Goal: Task Accomplishment & Management: Manage account settings

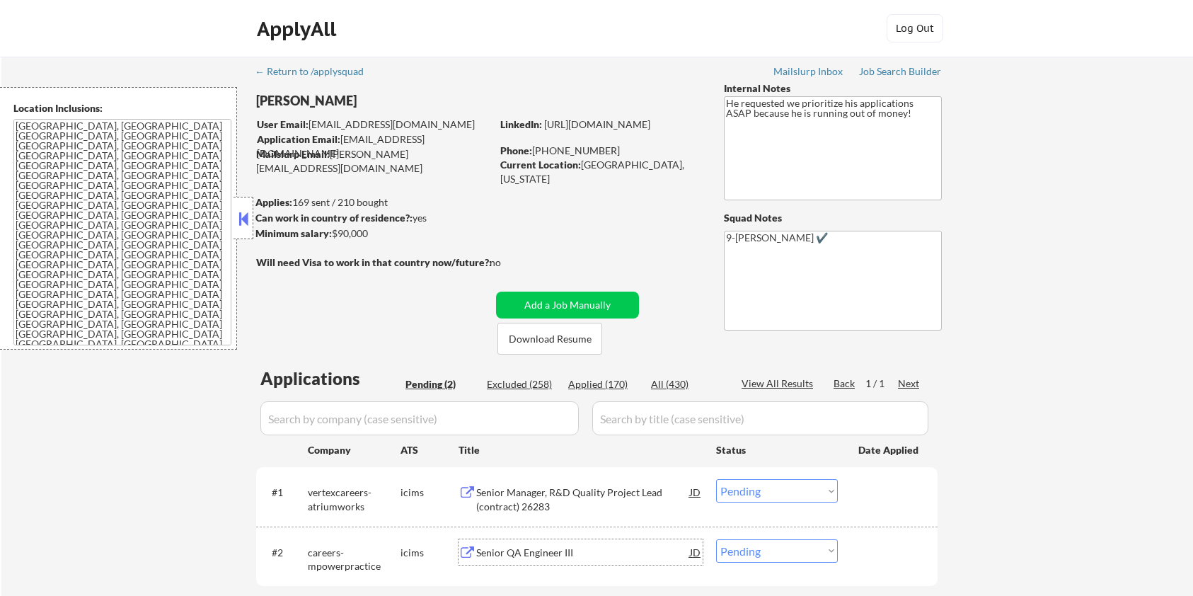
select select ""pending""
click at [741, 548] on select "Choose an option... Pending Applied Excluded (Questions) Excluded (Expired) Exc…" at bounding box center [777, 550] width 122 height 23
select select ""applied""
click at [716, 539] on select "Choose an option... Pending Applied Excluded (Questions) Excluded (Expired) Exc…" at bounding box center [777, 550] width 122 height 23
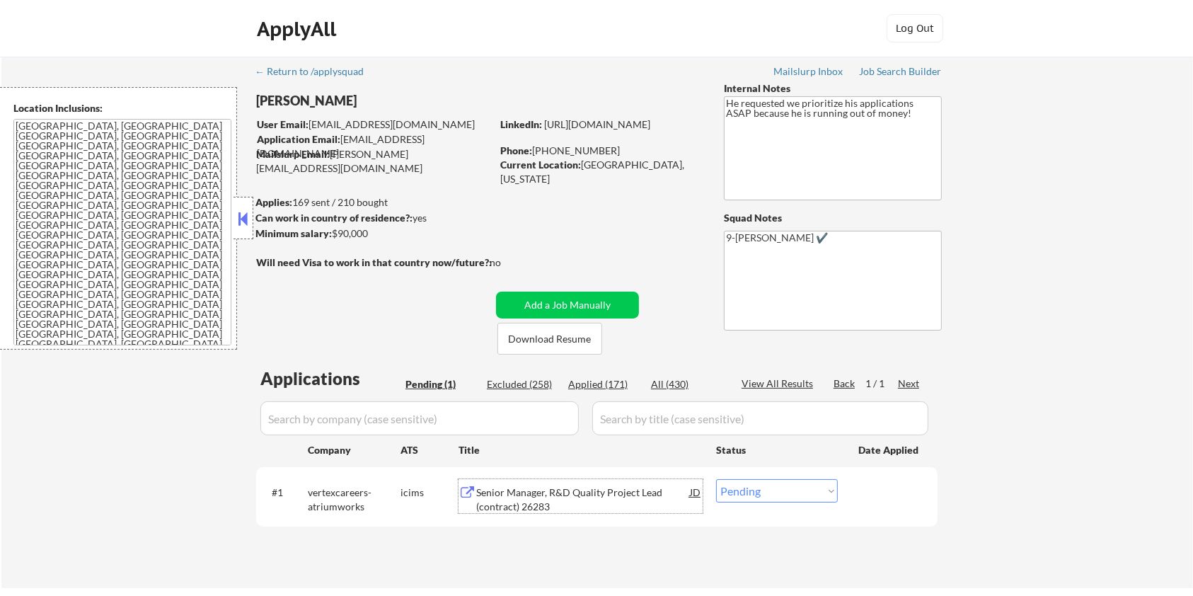
click at [549, 501] on div "Senior Manager, R&D Quality Project Lead (contract) 26283" at bounding box center [583, 499] width 214 height 28
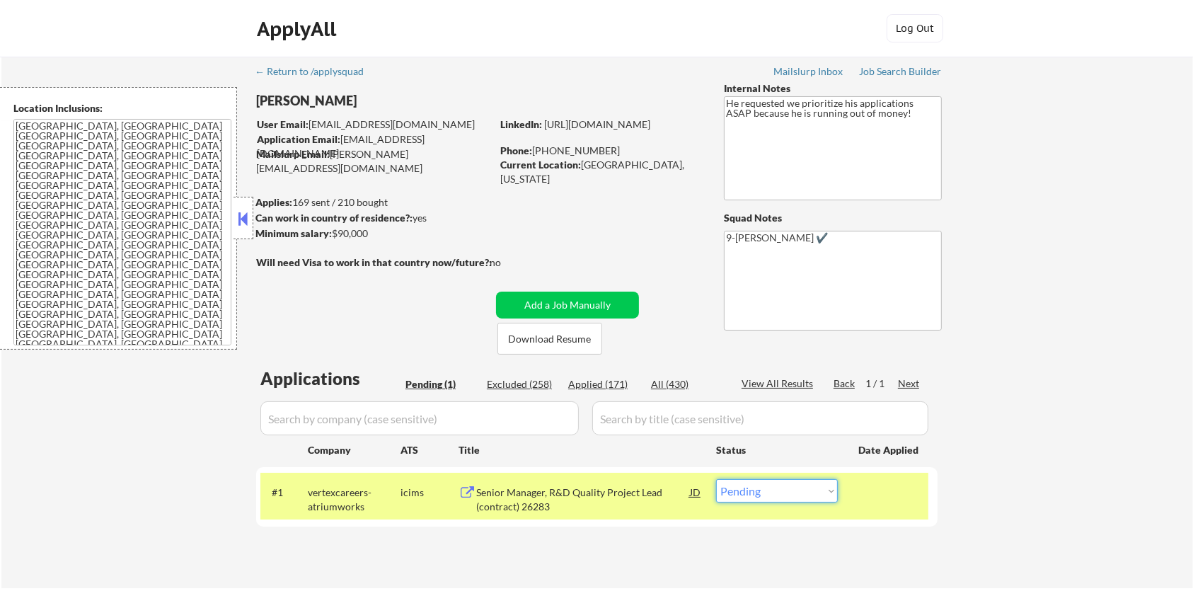
click at [805, 490] on select "Choose an option... Pending Applied Excluded (Questions) Excluded (Expired) Exc…" at bounding box center [777, 490] width 122 height 23
select select ""applied""
click at [716, 479] on select "Choose an option... Pending Applied Excluded (Questions) Excluded (Expired) Exc…" at bounding box center [777, 490] width 122 height 23
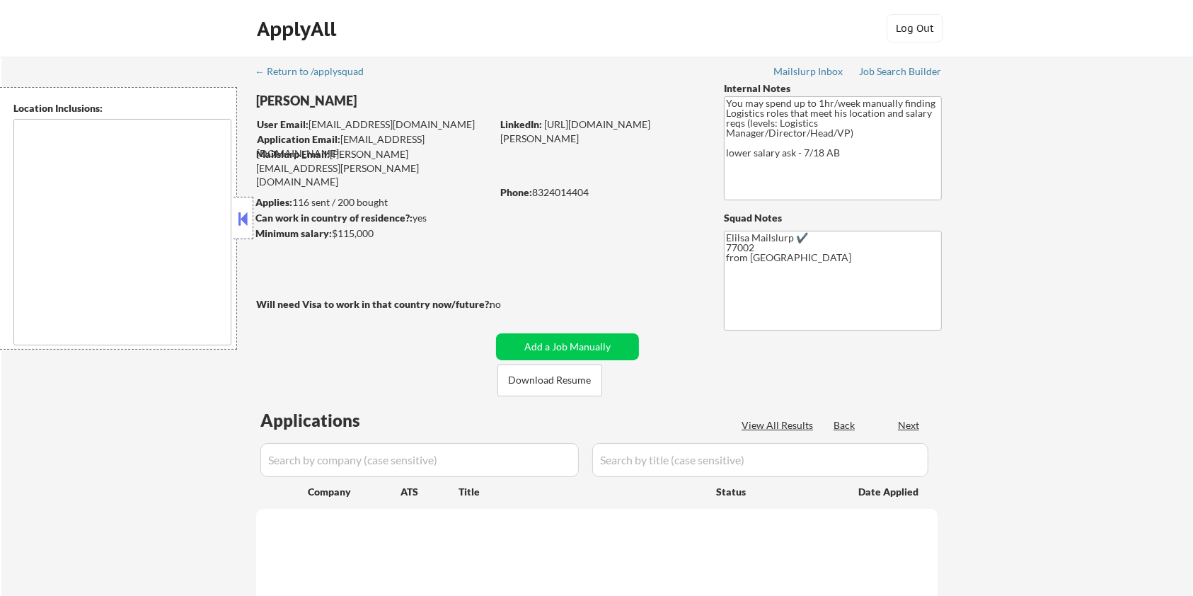
type textarea "Houston, TX Bellaire, TX West University Place, TX Southside Place, TX Hunters …"
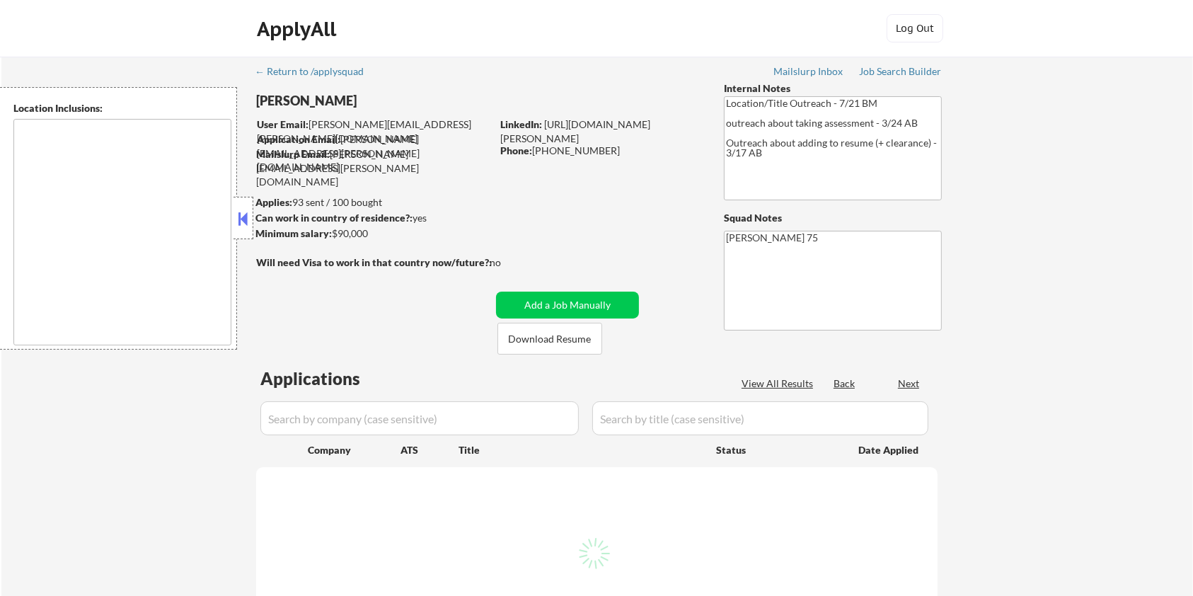
select select ""pending""
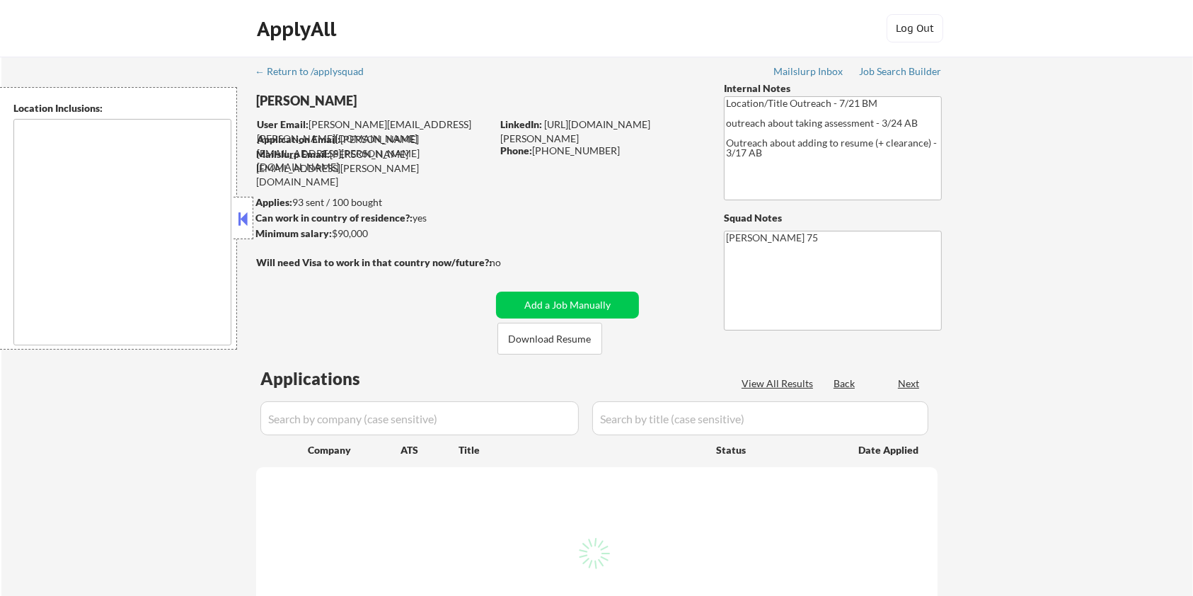
select select ""pending""
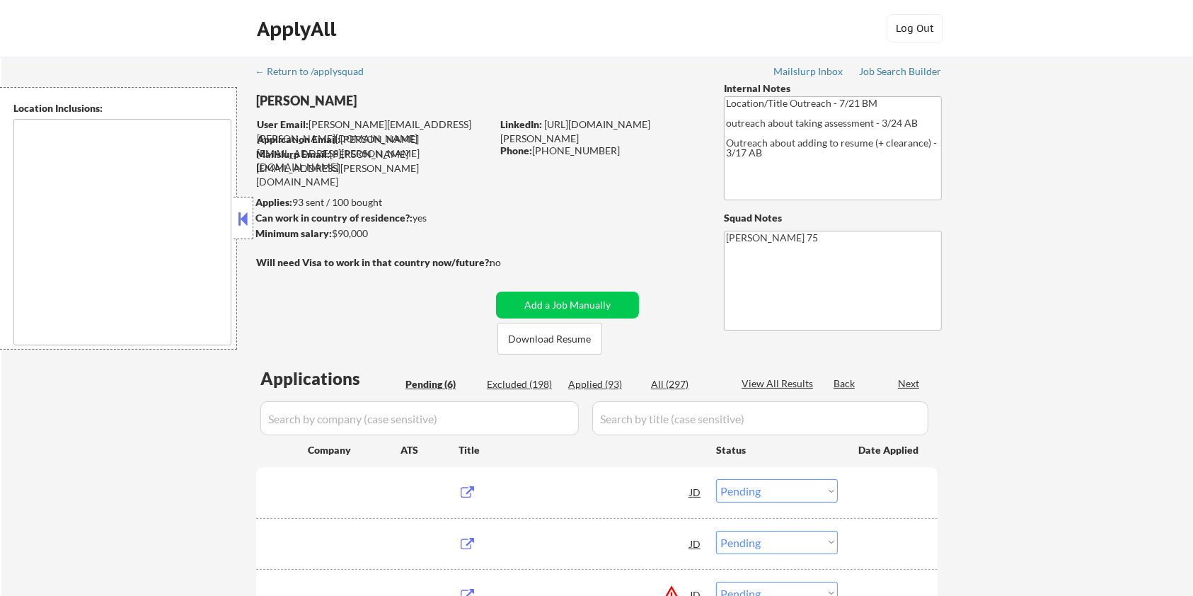
type textarea "remote"
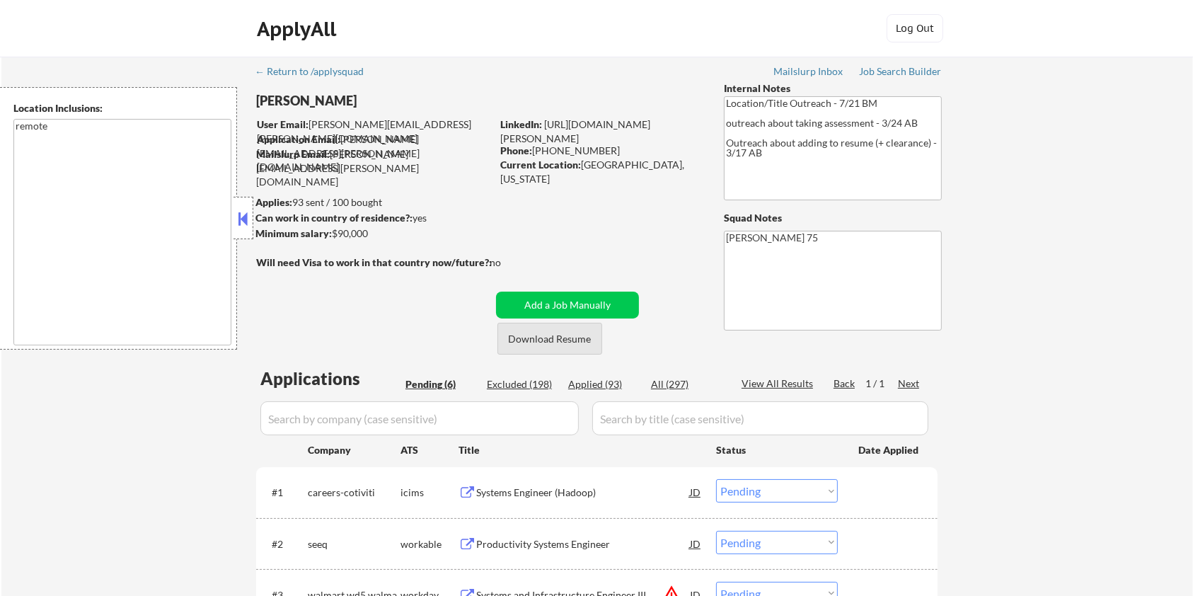
click at [523, 340] on button "Download Resume" at bounding box center [549, 339] width 105 height 32
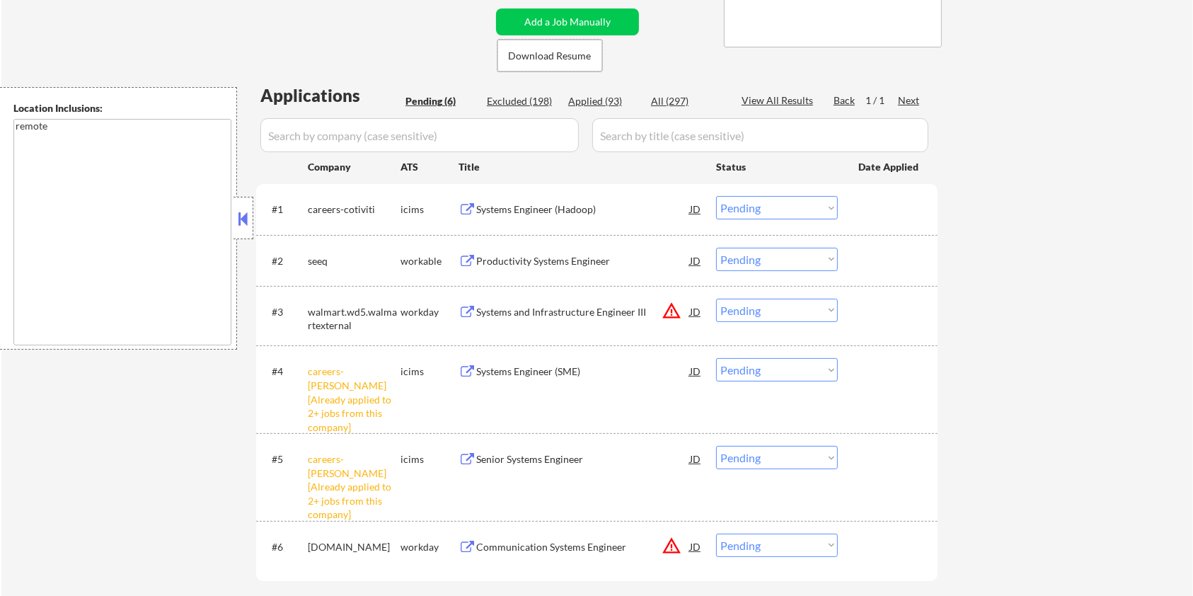
scroll to position [94, 0]
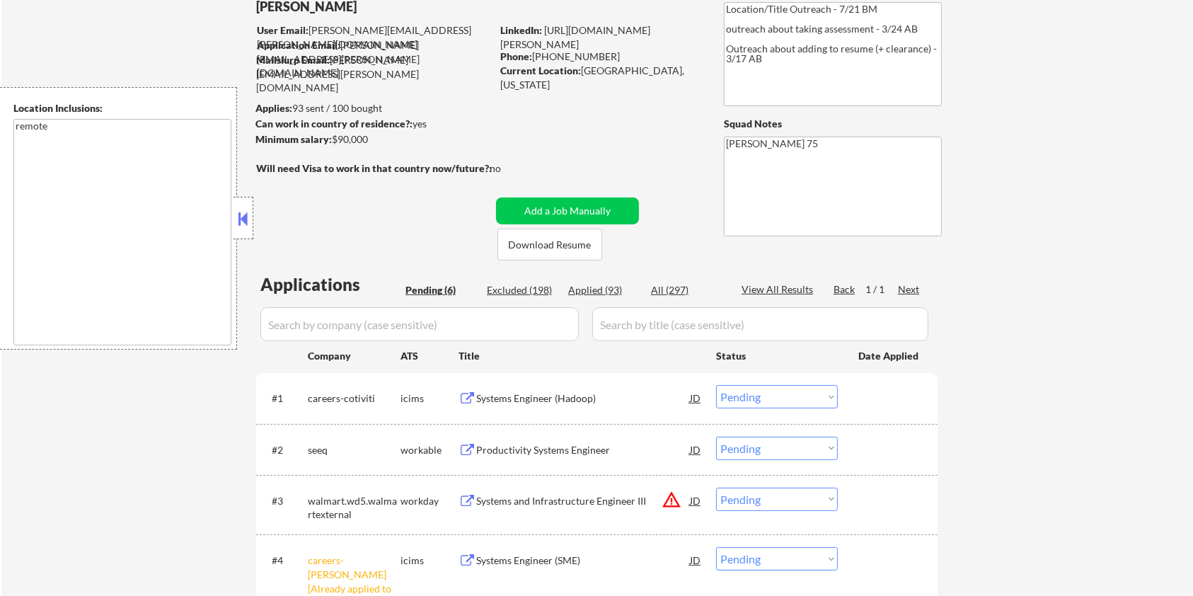
click at [648, 112] on div "← Return to /applysquad Mailslurp Inbox Job Search Builder Cole Mccully User Em…" at bounding box center [597, 391] width 706 height 857
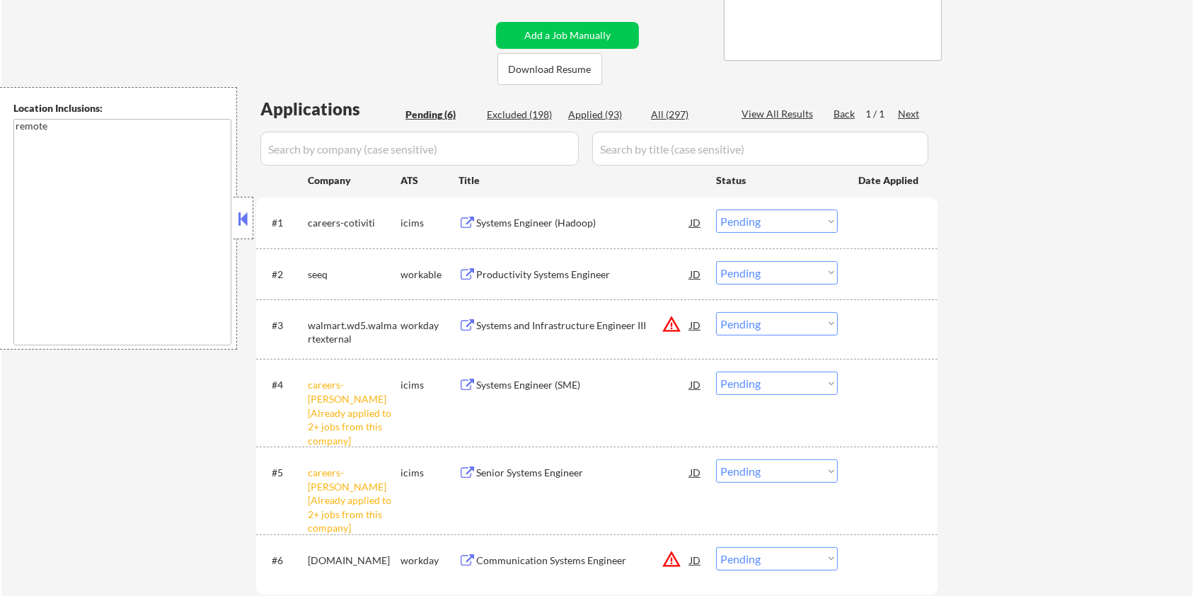
scroll to position [283, 0]
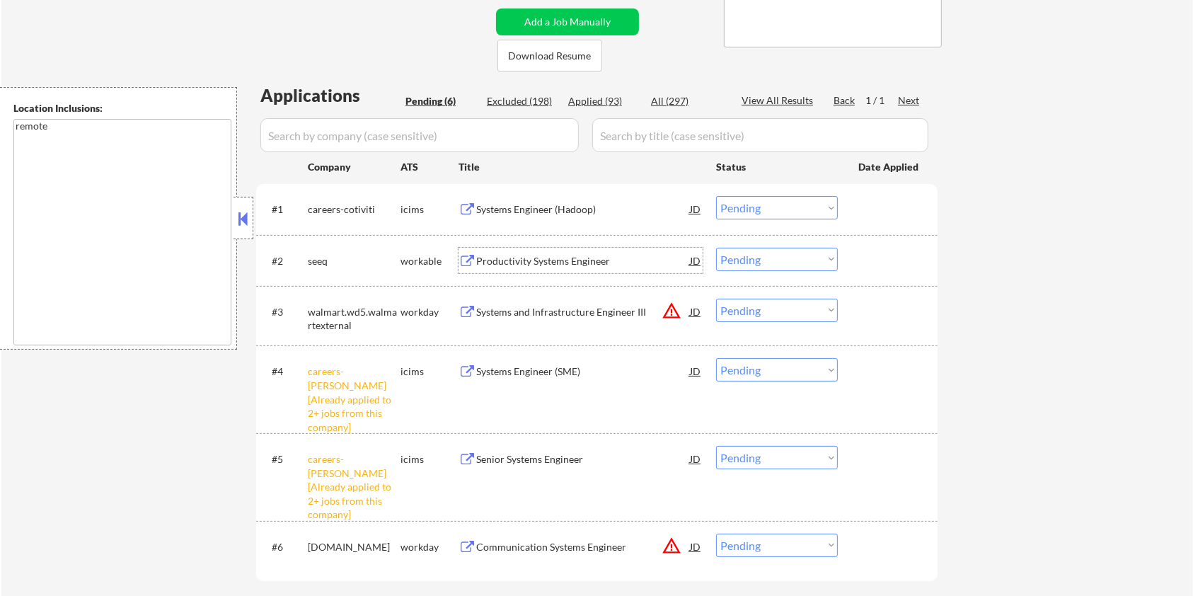
click at [504, 256] on div "Productivity Systems Engineer" at bounding box center [583, 261] width 214 height 14
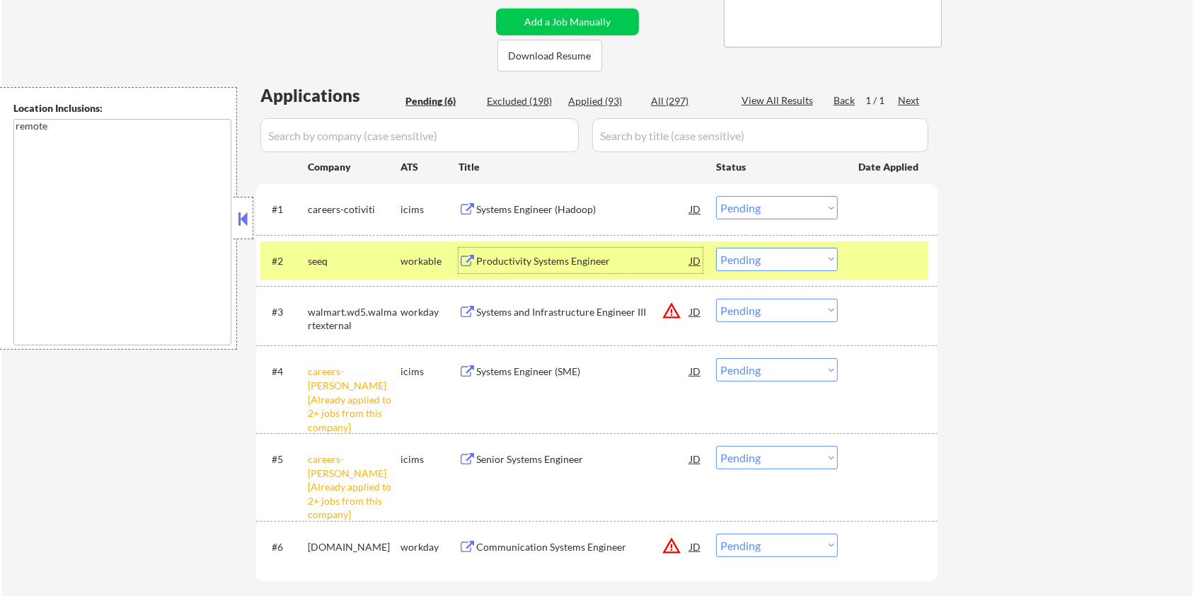
click at [799, 255] on select "Choose an option... Pending Applied Excluded (Questions) Excluded (Expired) Exc…" at bounding box center [777, 259] width 122 height 23
click at [716, 248] on select "Choose an option... Pending Applied Excluded (Questions) Excluded (Expired) Exc…" at bounding box center [777, 259] width 122 height 23
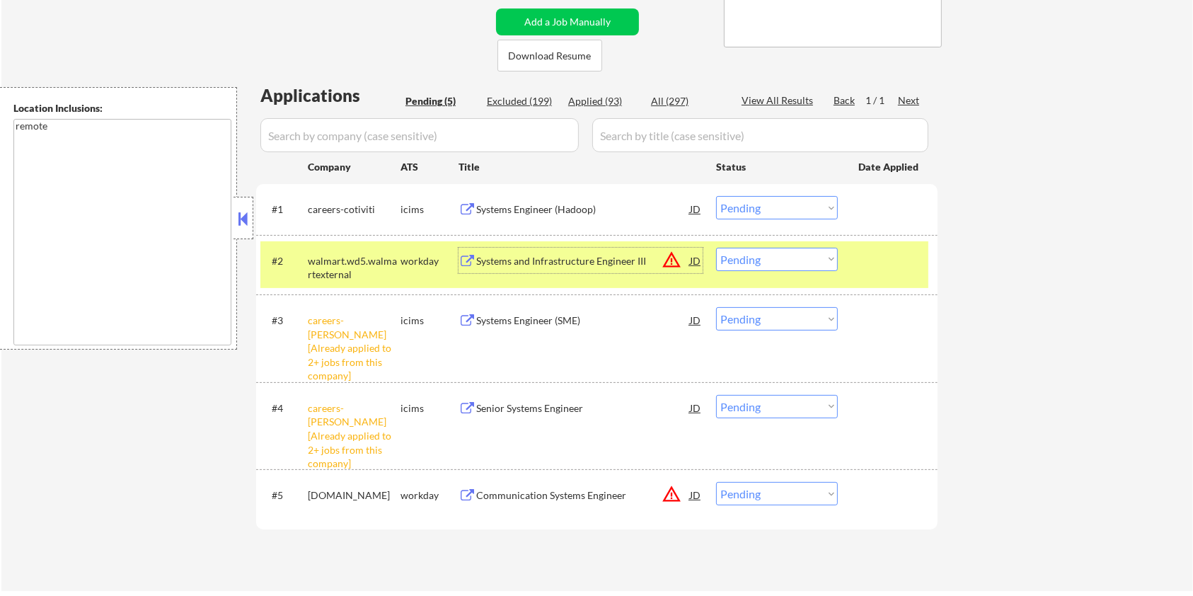
click at [511, 254] on div "Systems and Infrastructure Engineer III" at bounding box center [583, 261] width 214 height 14
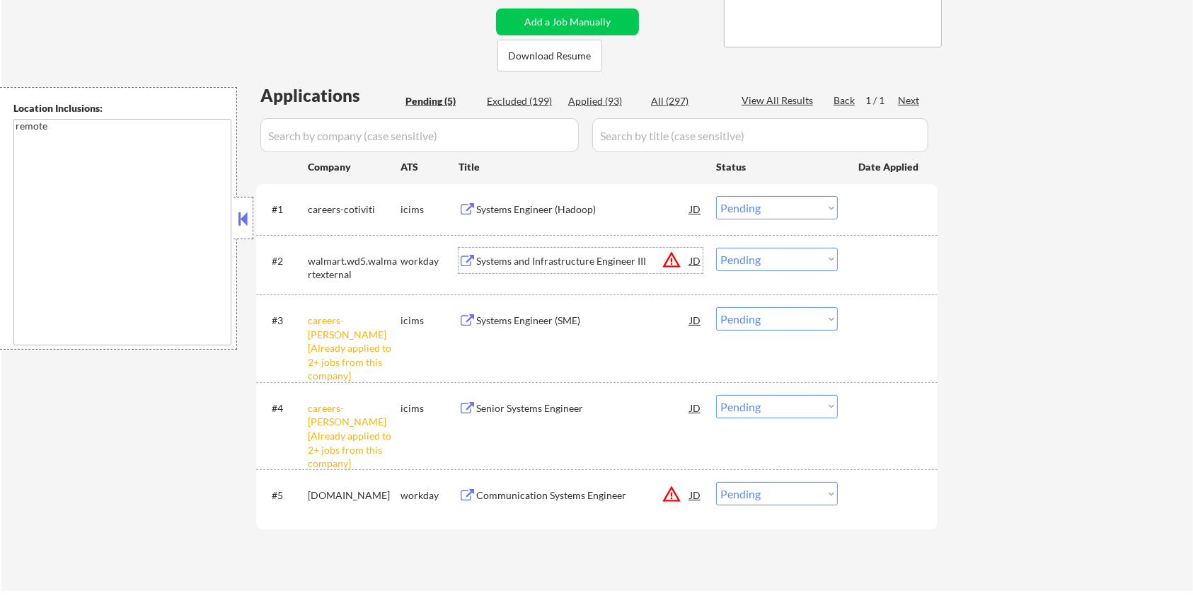
click at [752, 253] on select "Choose an option... Pending Applied Excluded (Questions) Excluded (Expired) Exc…" at bounding box center [777, 259] width 122 height 23
click at [716, 248] on select "Choose an option... Pending Applied Excluded (Questions) Excluded (Expired) Exc…" at bounding box center [777, 259] width 122 height 23
select select ""pending""
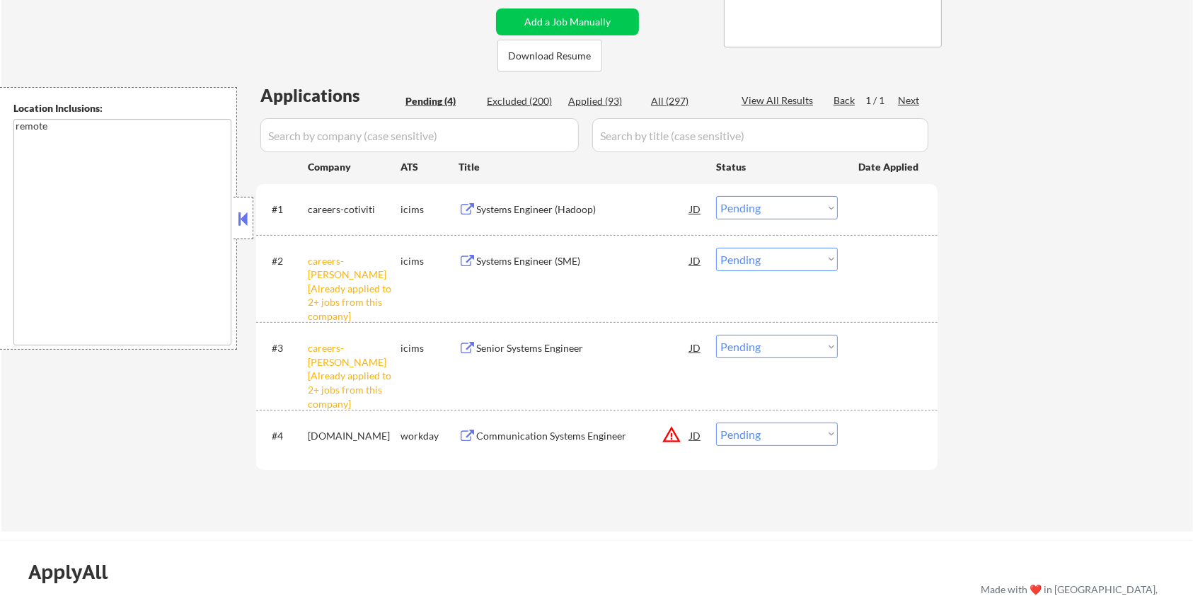
click at [518, 436] on div "Communication Systems Engineer" at bounding box center [583, 436] width 214 height 14
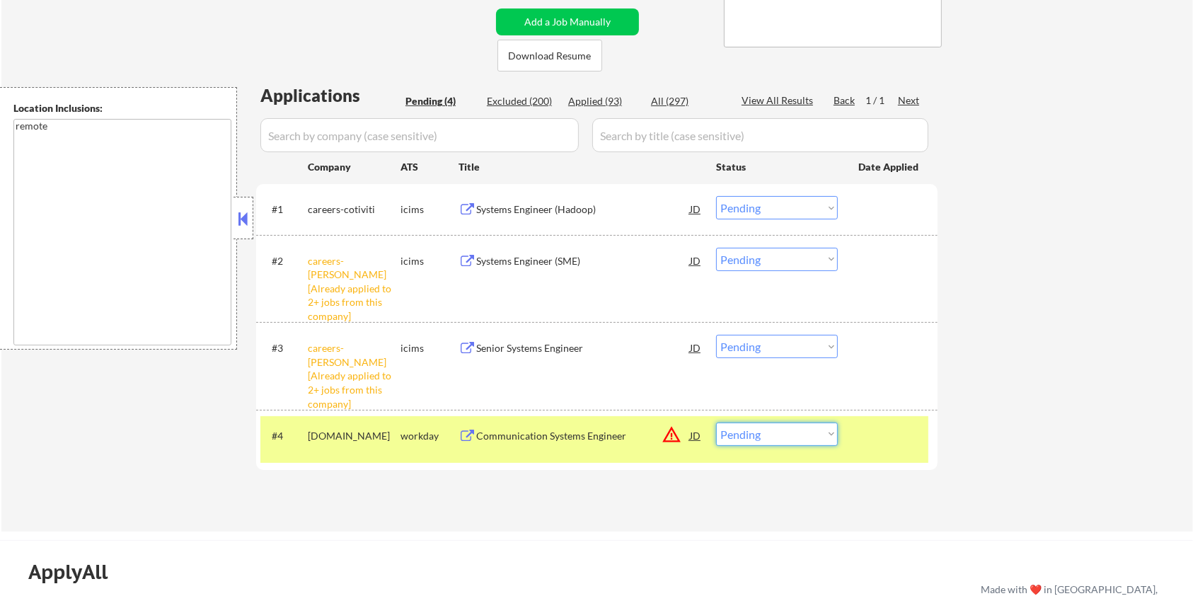
click at [805, 436] on select "Choose an option... Pending Applied Excluded (Questions) Excluded (Expired) Exc…" at bounding box center [777, 433] width 122 height 23
select select ""excluded__bad_match_""
click at [716, 422] on select "Choose an option... Pending Applied Excluded (Questions) Excluded (Expired) Exc…" at bounding box center [777, 433] width 122 height 23
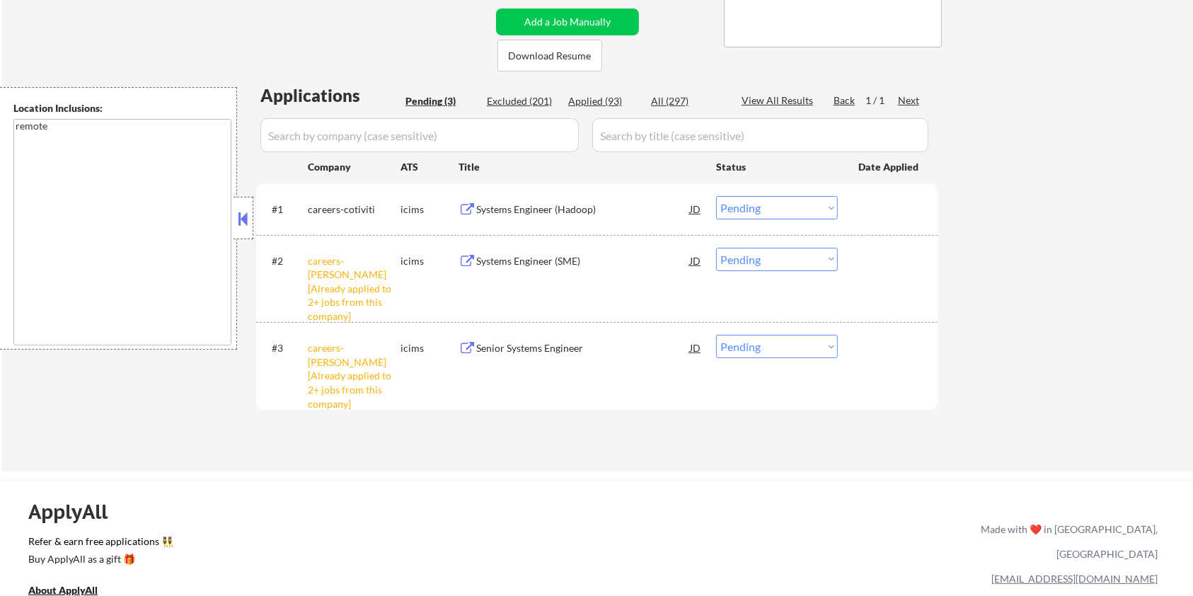
click at [533, 207] on div "Systems Engineer (Hadoop)" at bounding box center [583, 209] width 214 height 14
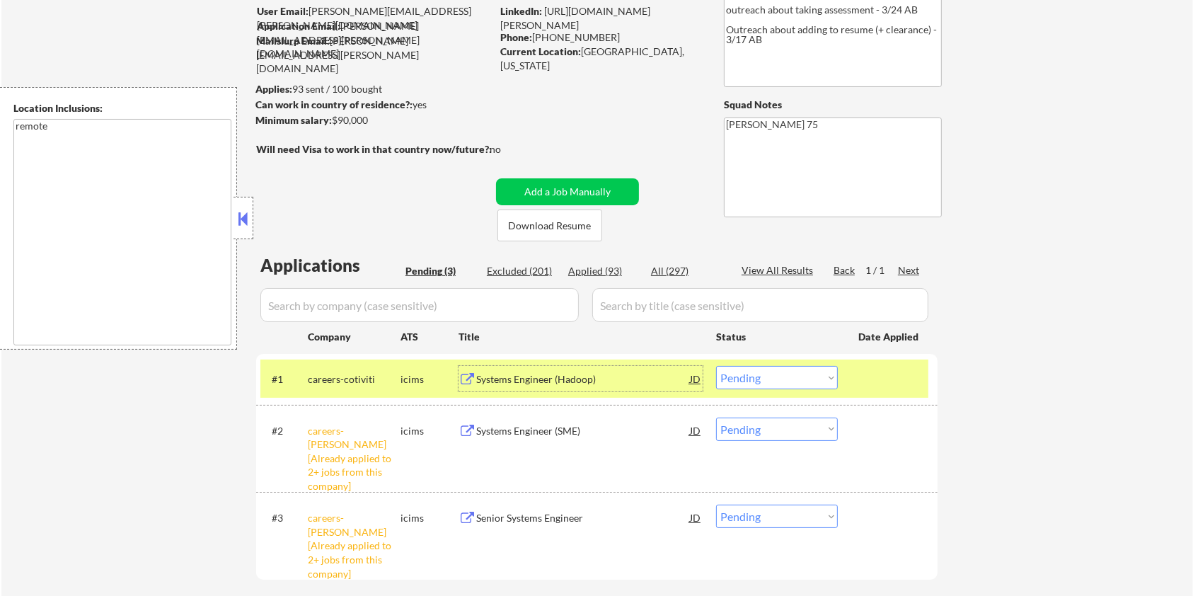
scroll to position [0, 0]
